Goal: Task Accomplishment & Management: Complete application form

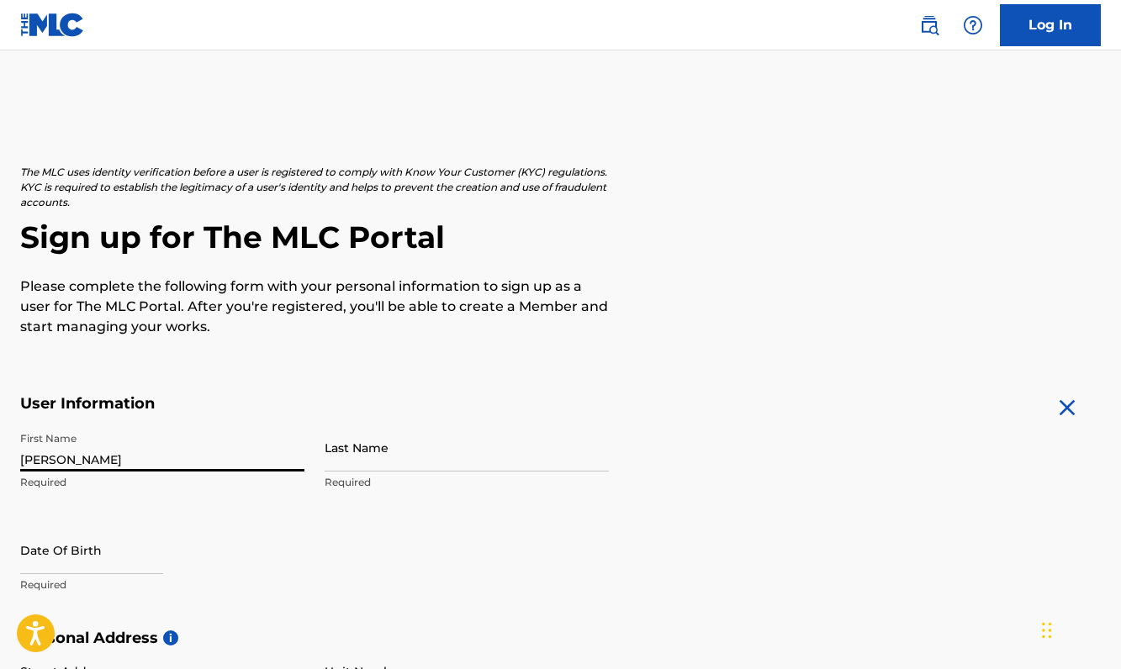
type input "[PERSON_NAME]"
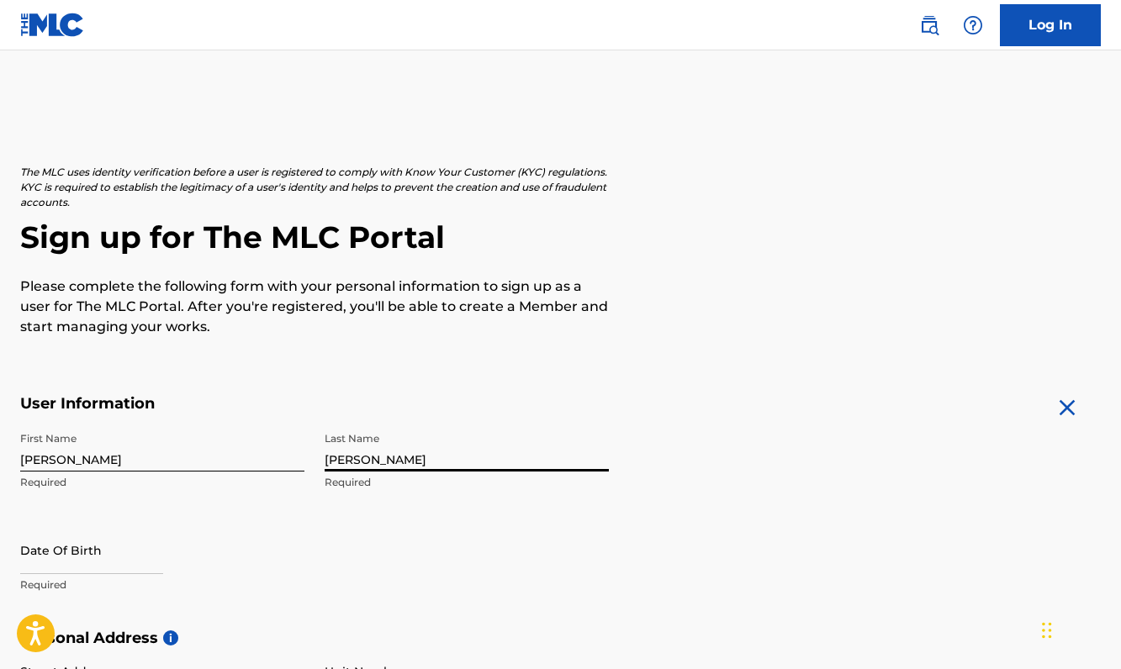
type input "[PERSON_NAME]"
select select "7"
select select "2025"
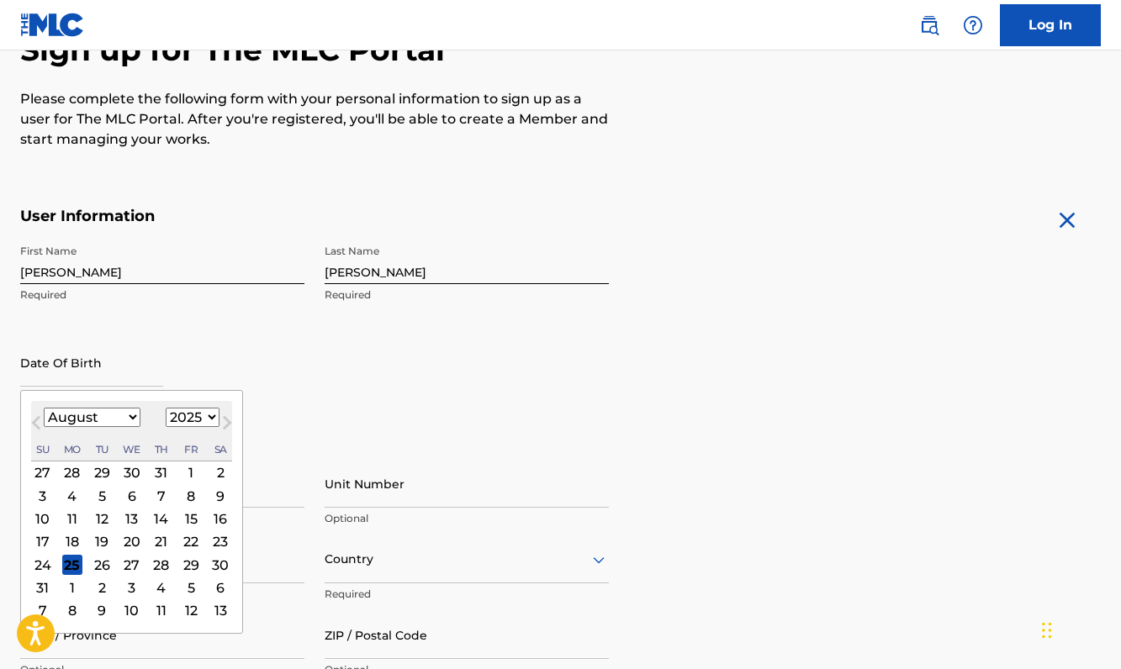
scroll to position [274, 0]
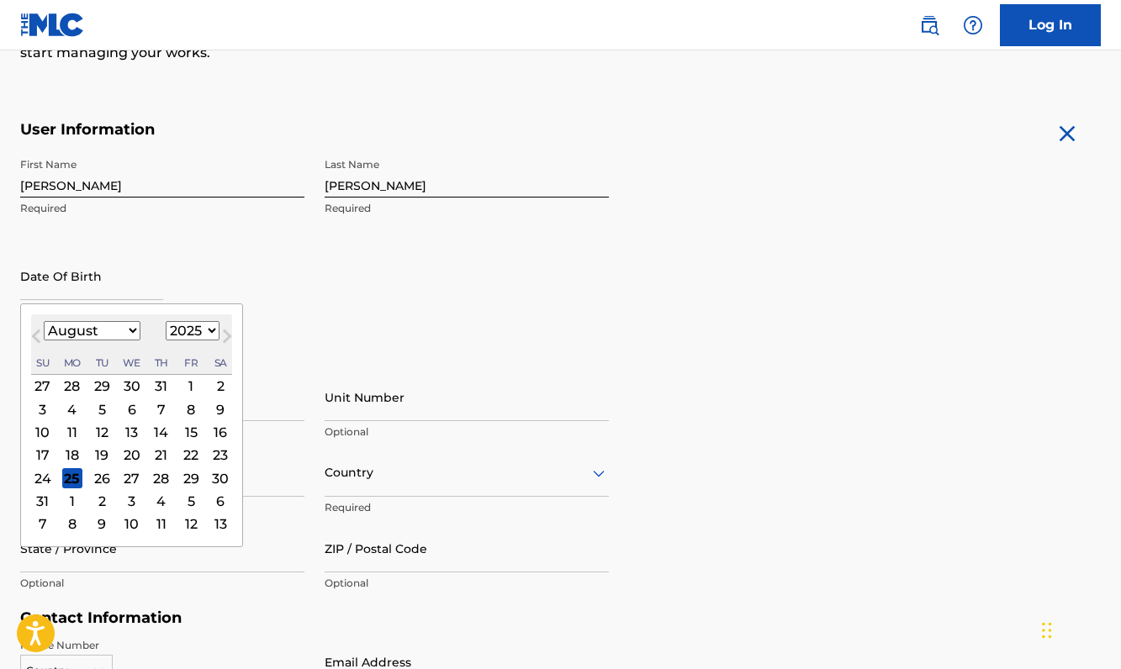
select select "11"
click at [181, 321] on div "1899 1900 1901 1902 1903 1904 1905 1906 1907 1908 1909 1910 1911 1912 1913 1914…" at bounding box center [193, 331] width 54 height 20
select select "1991"
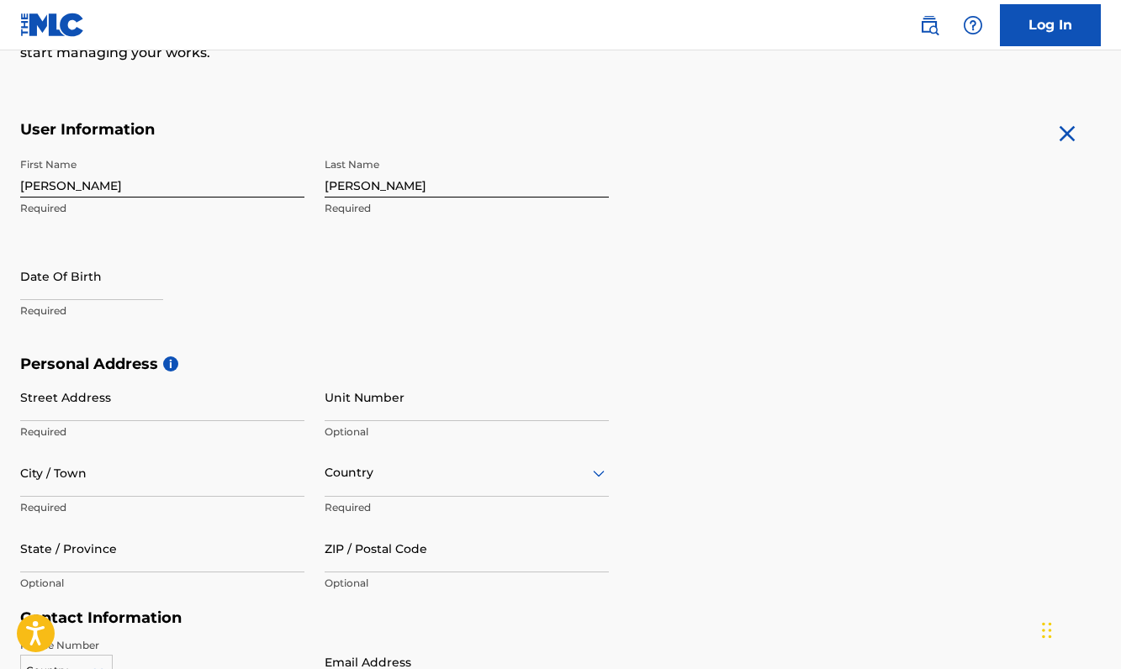
click at [368, 256] on div "First Name [PERSON_NAME] Required Last Name [PERSON_NAME] Required Date Of Birt…" at bounding box center [314, 252] width 589 height 205
click at [72, 288] on input "text" at bounding box center [91, 276] width 143 height 48
select select "7"
select select "2025"
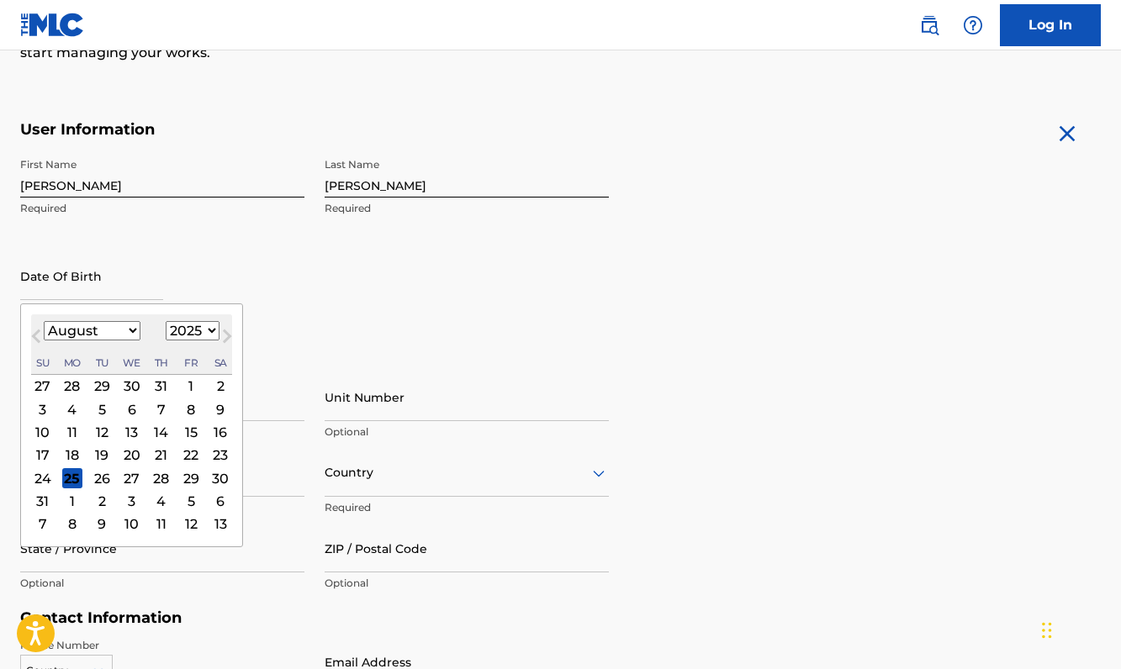
select select "11"
select select "1991"
click at [156, 402] on div "12" at bounding box center [161, 409] width 20 height 20
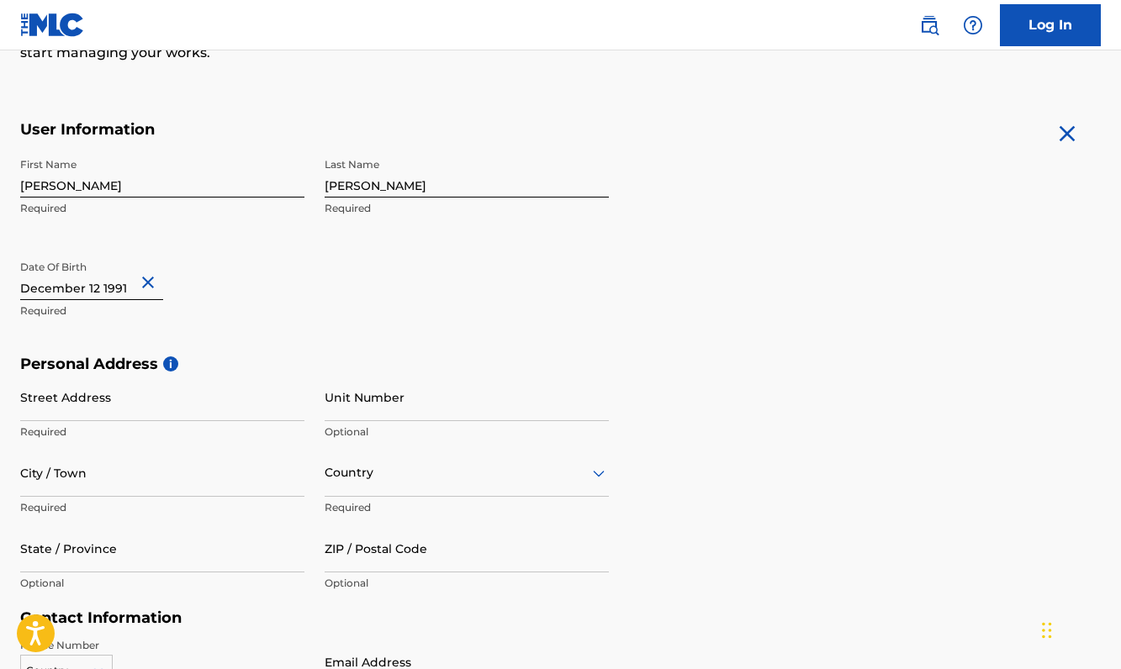
click at [175, 408] on input "Street Address" at bounding box center [162, 397] width 284 height 48
type input "1953 [PERSON_NAME] SE"
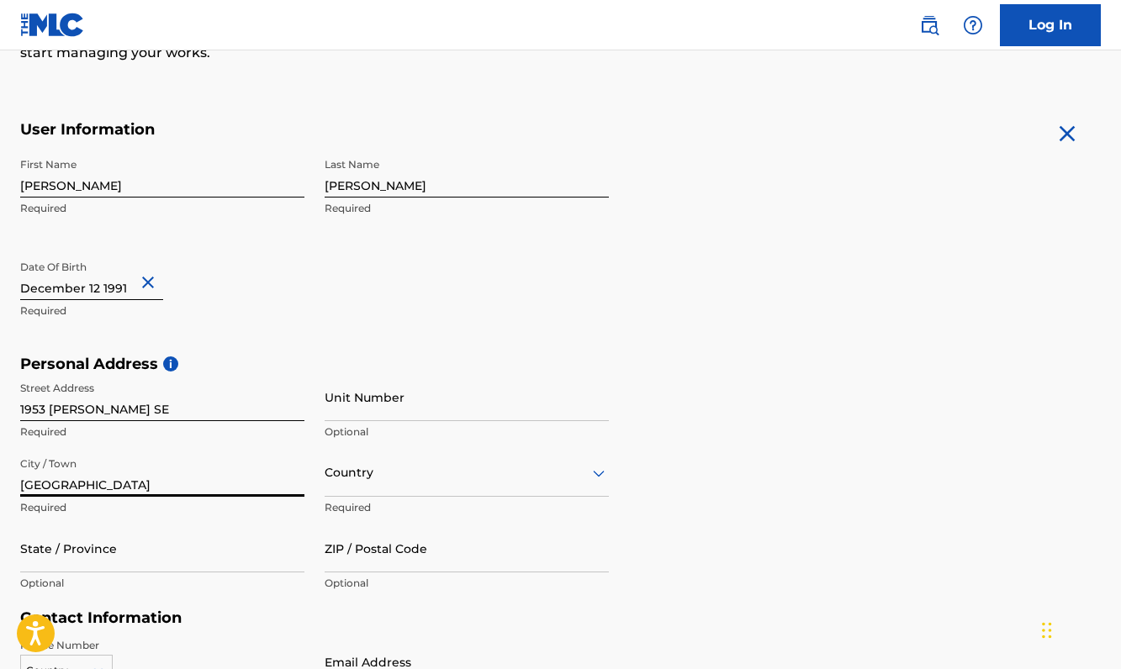
type input "[GEOGRAPHIC_DATA]"
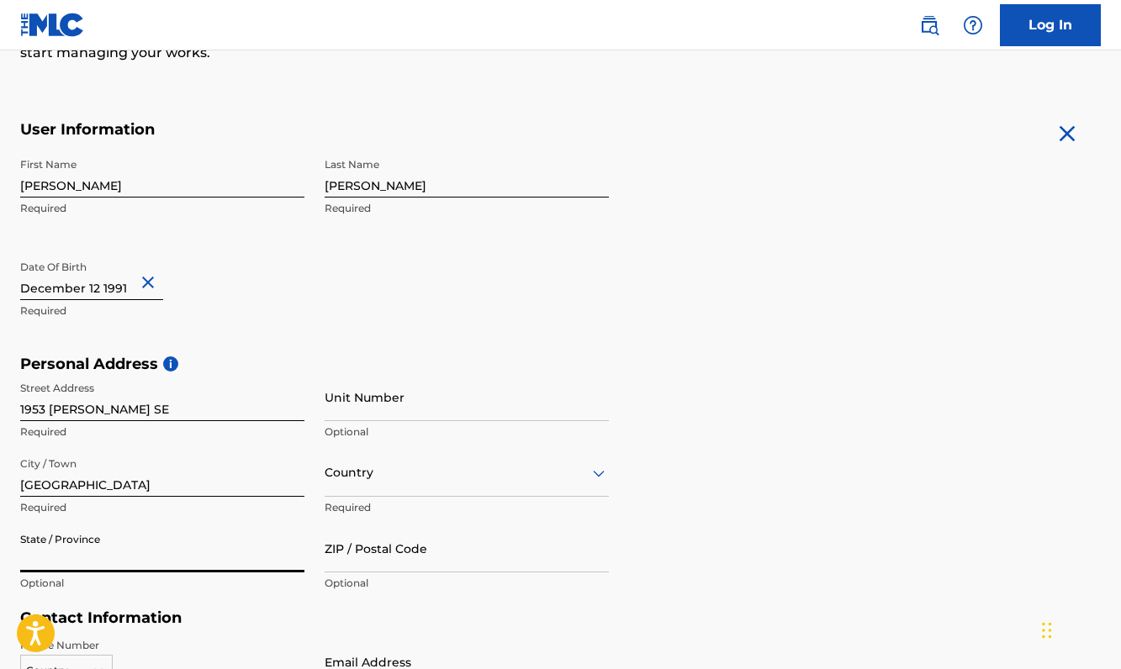
click at [237, 555] on input "State / Province" at bounding box center [162, 549] width 284 height 48
type input "GA"
click at [498, 471] on div "Country" at bounding box center [467, 473] width 284 height 48
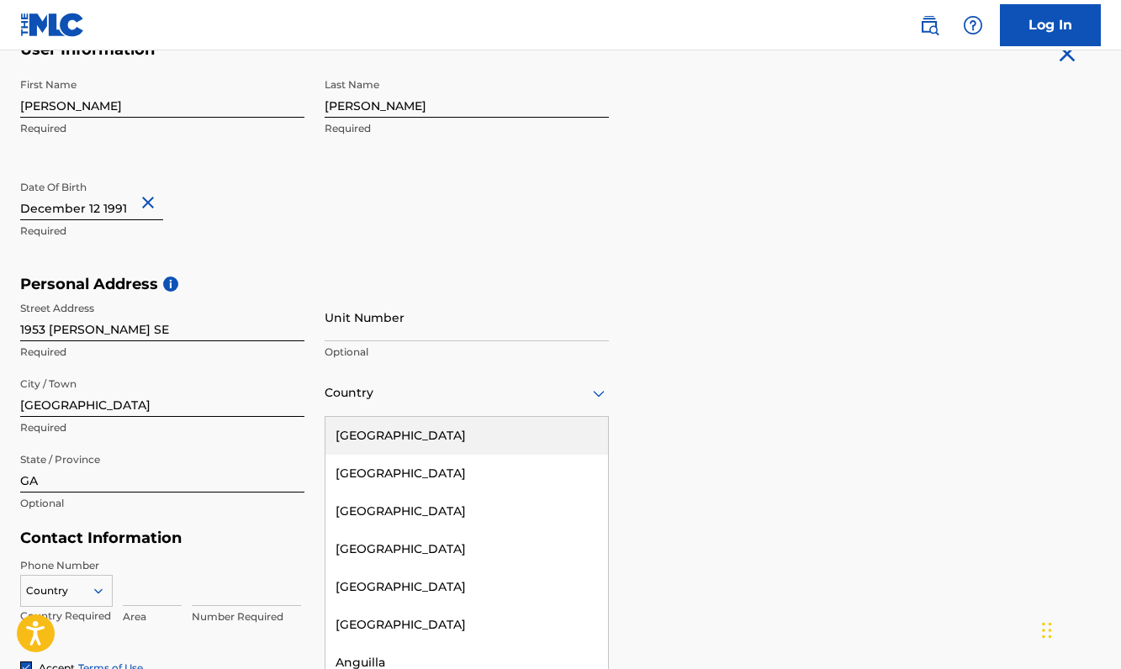
click at [486, 431] on div "[GEOGRAPHIC_DATA]" at bounding box center [466, 436] width 283 height 38
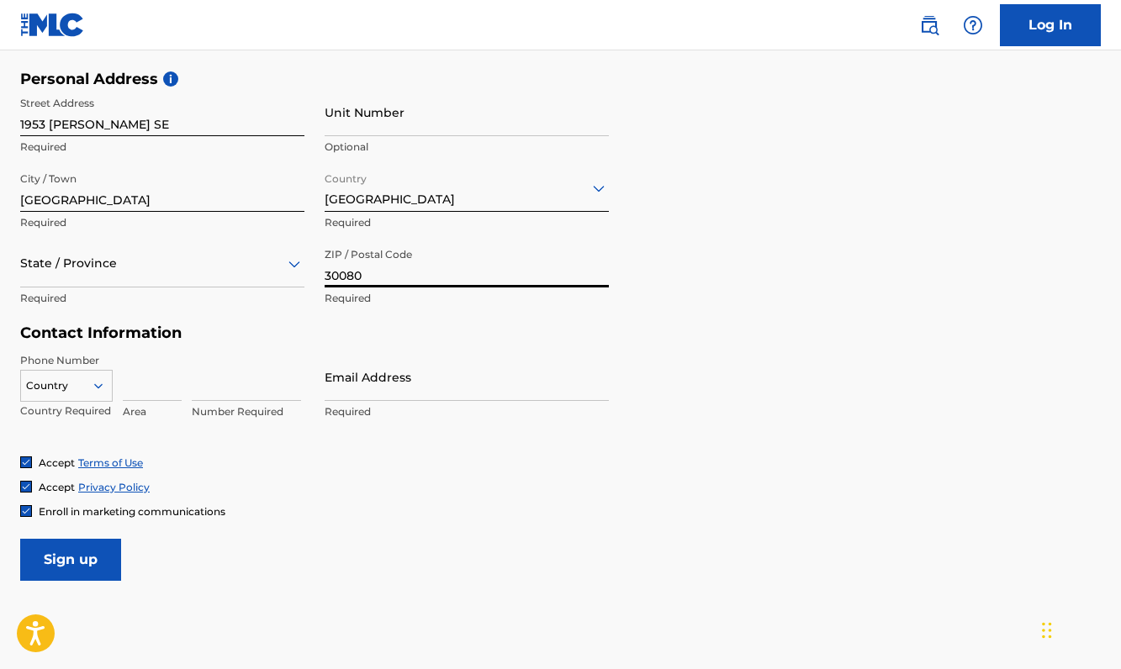
scroll to position [562, 0]
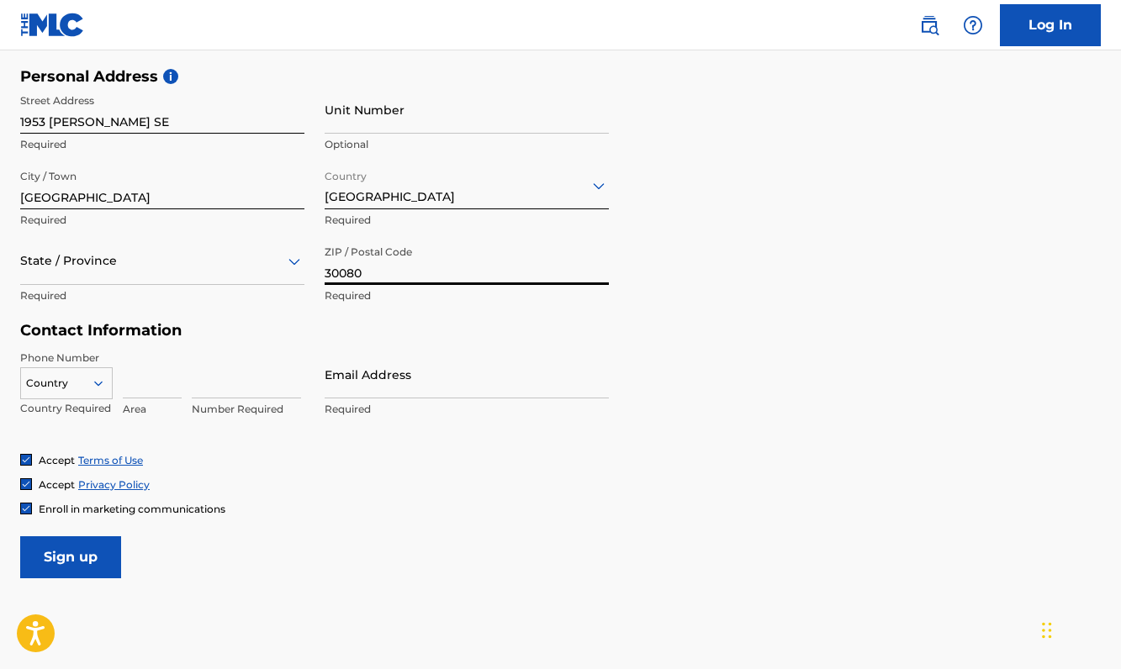
type input "30080"
click at [97, 378] on icon at bounding box center [98, 383] width 15 height 15
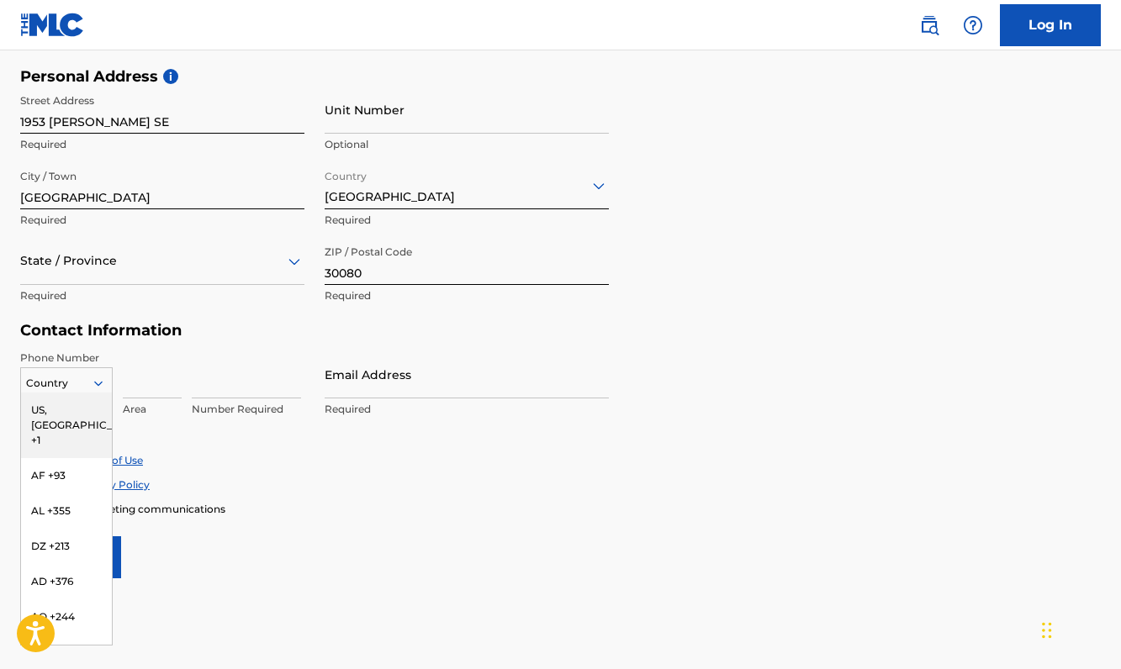
click at [92, 407] on div "US, [GEOGRAPHIC_DATA] +1" at bounding box center [66, 426] width 91 height 66
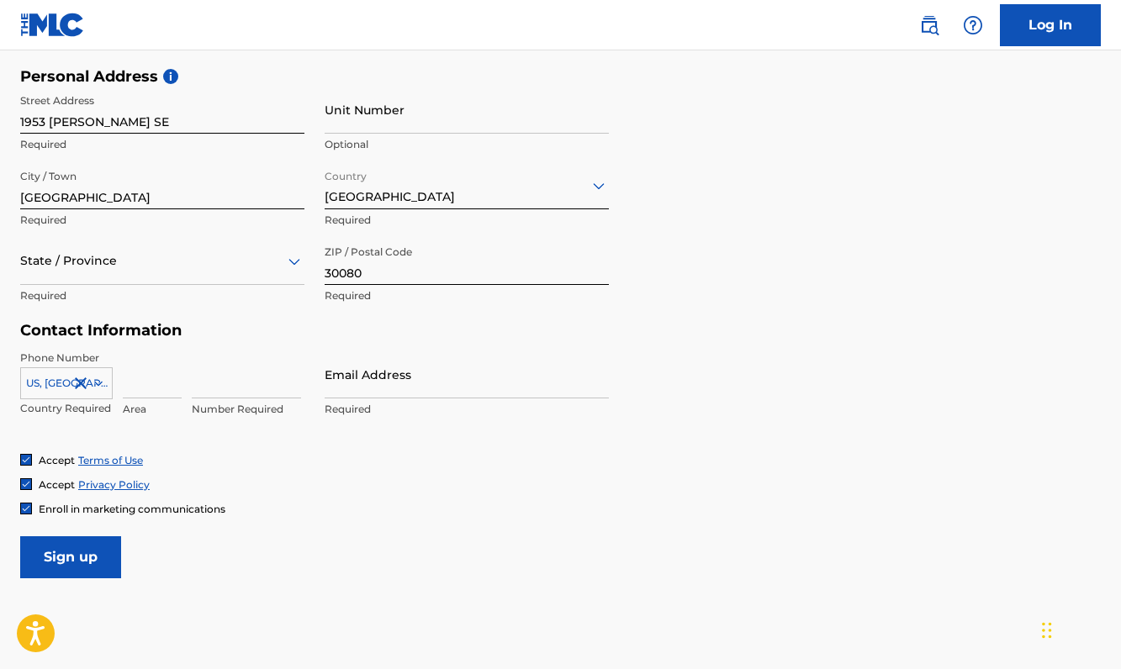
click at [140, 372] on input at bounding box center [152, 375] width 59 height 48
type input "678"
type input "5259237"
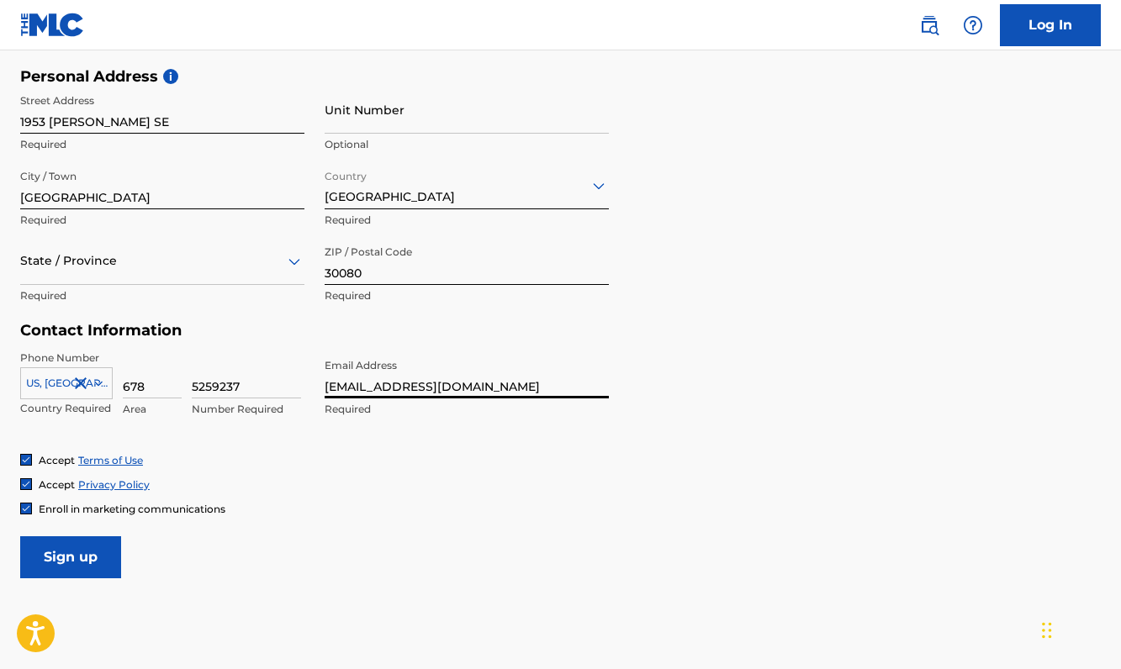
type input "[EMAIL_ADDRESS][DOMAIN_NAME]"
click at [89, 542] on input "Sign up" at bounding box center [70, 557] width 101 height 42
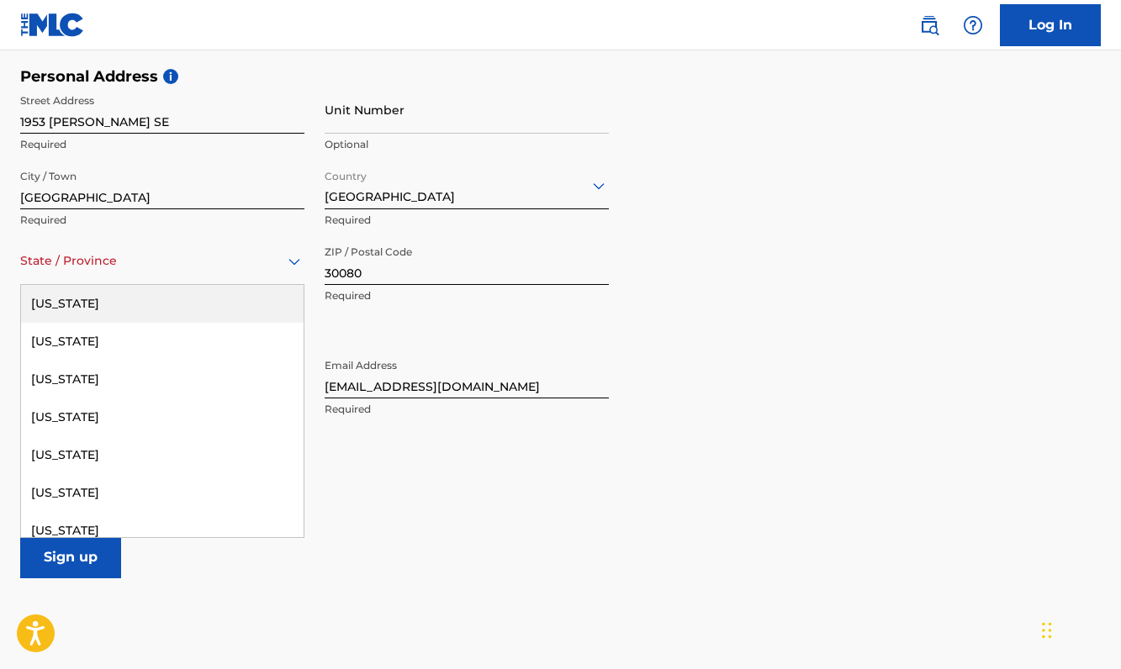
click at [159, 258] on div at bounding box center [162, 261] width 284 height 21
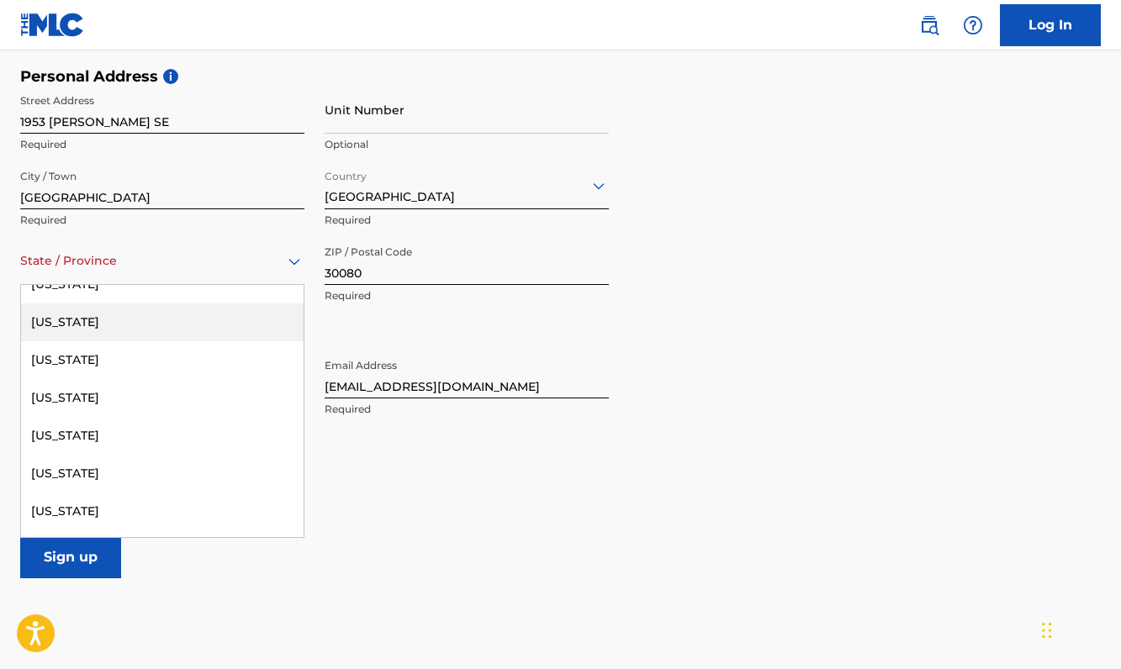
scroll to position [340, 0]
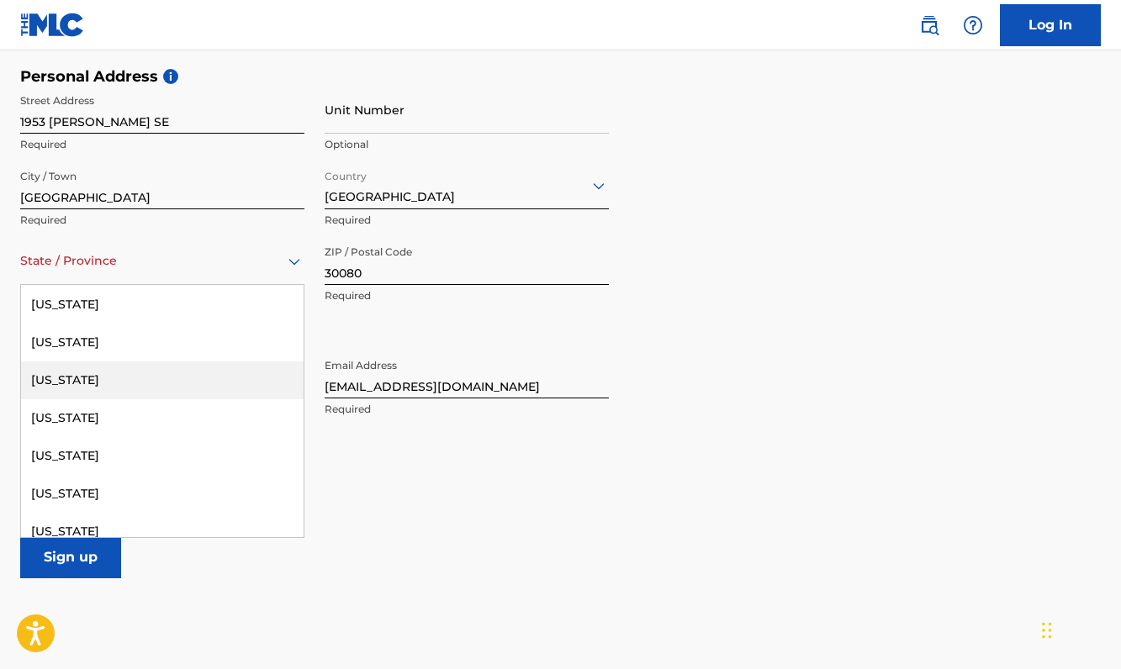
click at [120, 383] on div "[US_STATE]" at bounding box center [162, 381] width 283 height 38
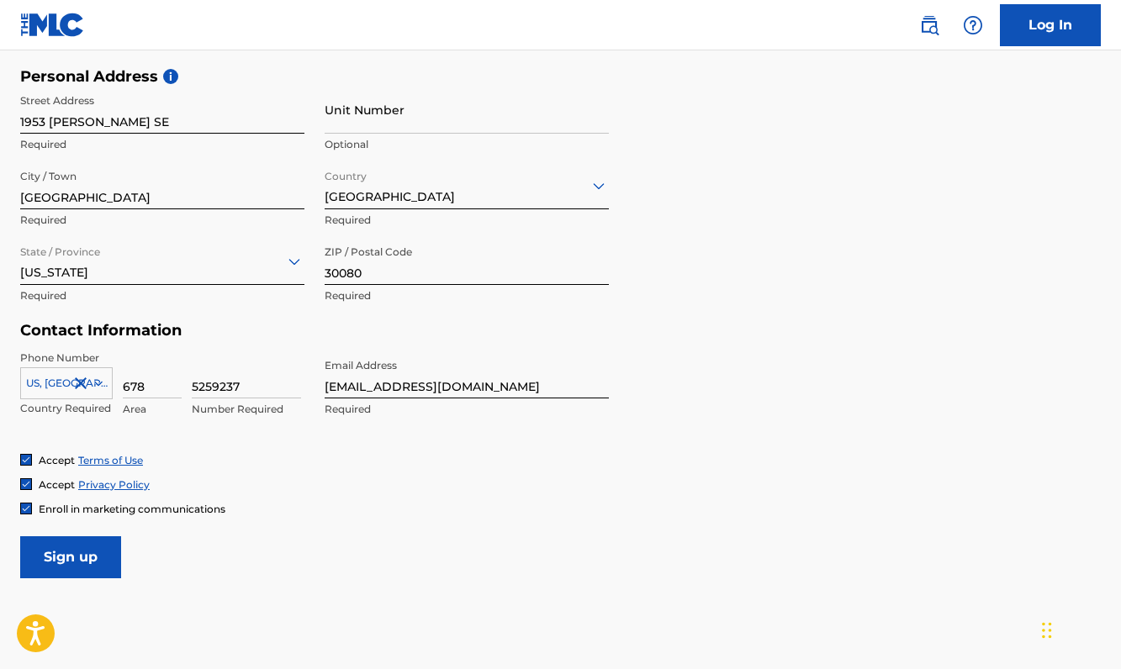
click at [82, 558] on input "Sign up" at bounding box center [70, 557] width 101 height 42
